Goal: Feedback & Contribution: Leave review/rating

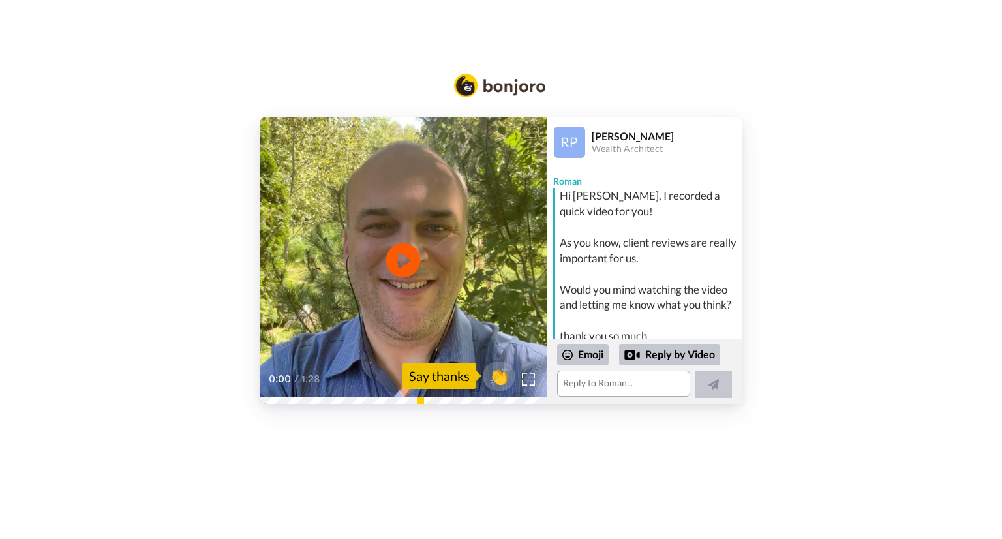
click at [397, 261] on icon at bounding box center [403, 260] width 35 height 35
click at [579, 385] on textarea at bounding box center [623, 384] width 133 height 26
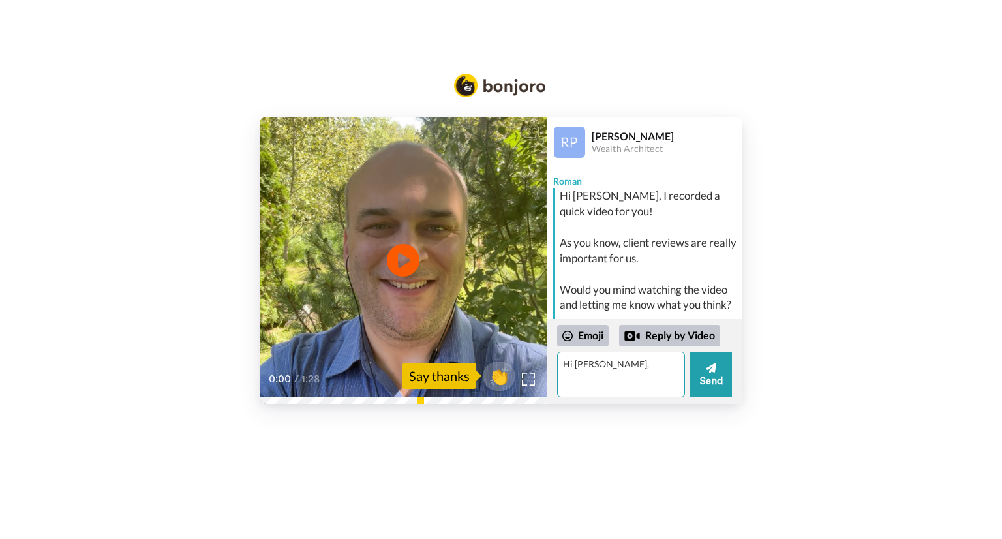
type textarea "Hi Roman,"
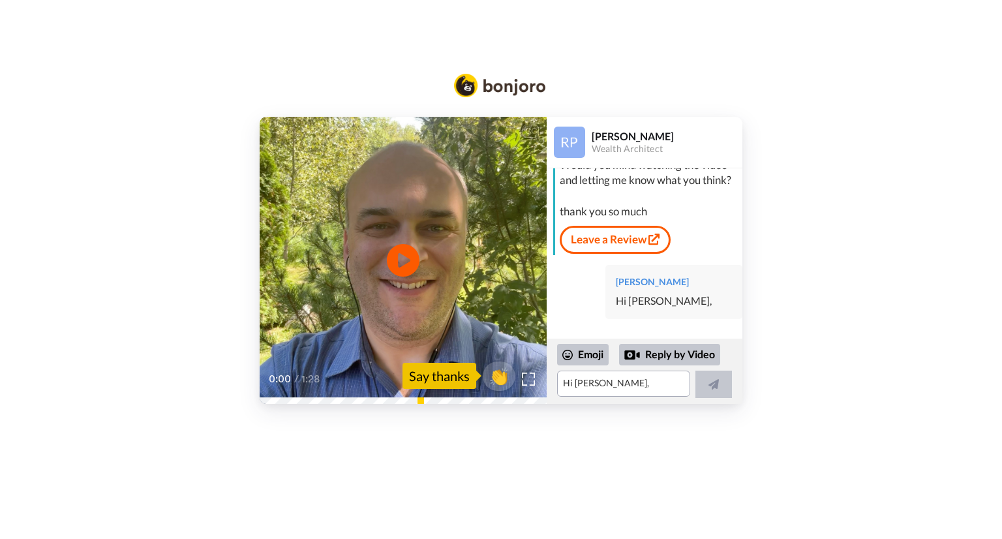
scroll to position [140, 0]
click at [684, 278] on div "Marty Frankel Hi Roman," at bounding box center [674, 292] width 137 height 54
click at [617, 387] on textarea "Hi Roman," at bounding box center [623, 384] width 133 height 26
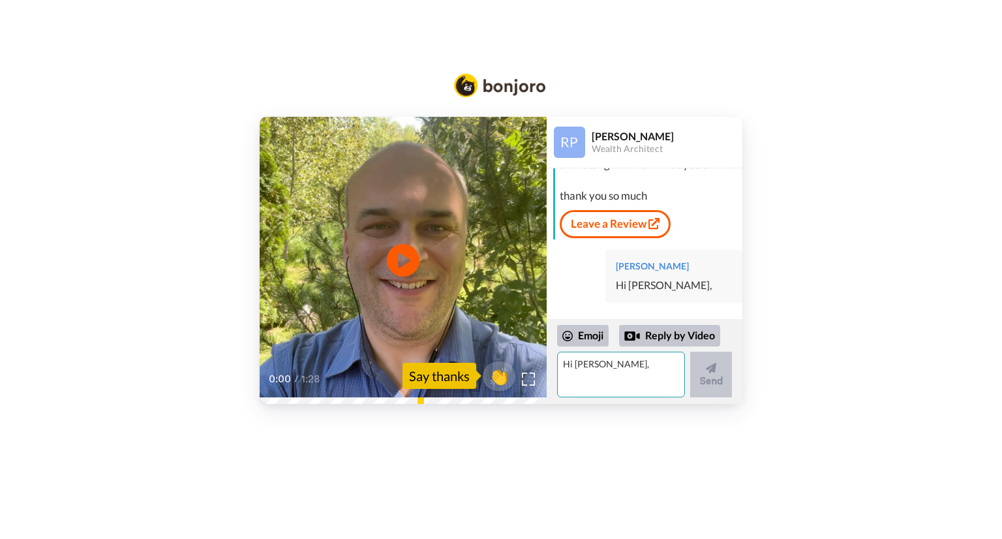
scroll to position [160, 0]
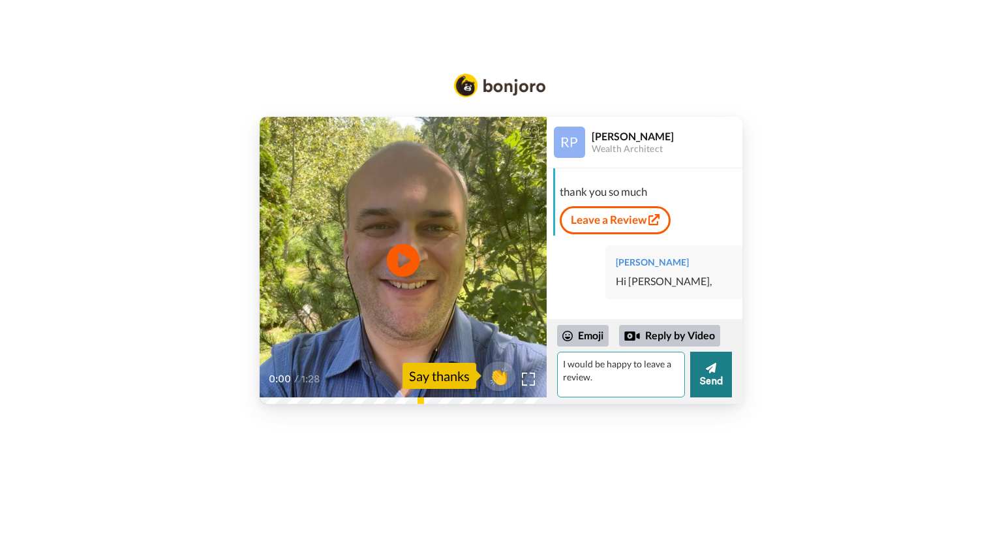
type textarea "I would be happy to leave a review."
click at [722, 382] on button "Send" at bounding box center [712, 375] width 42 height 46
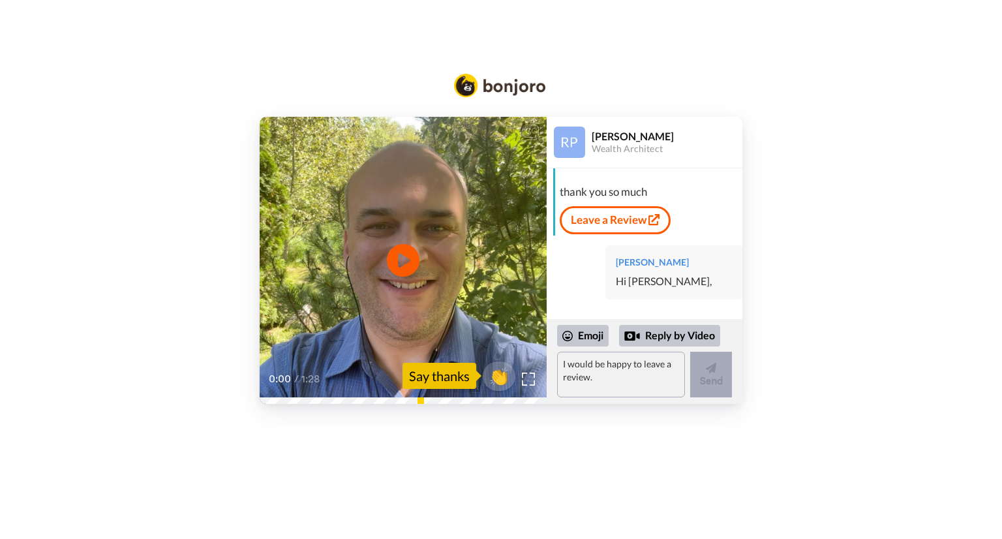
scroll to position [190, 0]
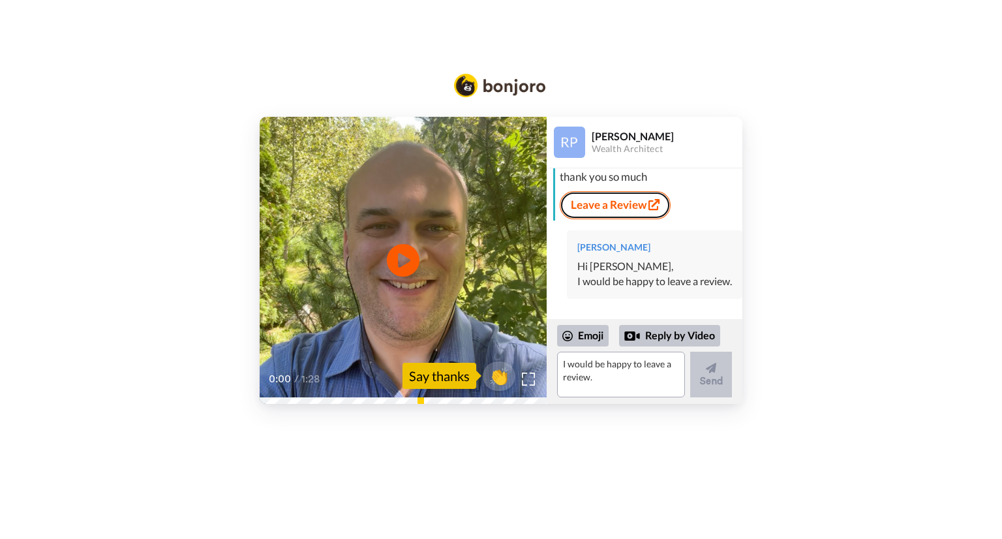
click at [615, 188] on div "Hi Dr. Marty, I recorded a quick video for you! As you know, client reviews are…" at bounding box center [646, 125] width 186 height 192
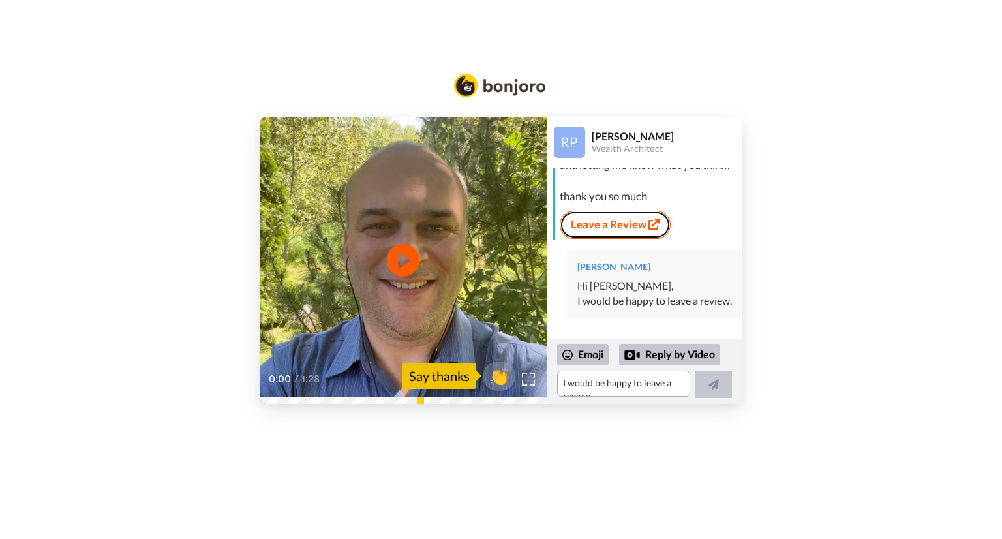
scroll to position [170, 0]
click at [612, 211] on link "Leave a Review" at bounding box center [615, 224] width 111 height 27
